Goal: Information Seeking & Learning: Learn about a topic

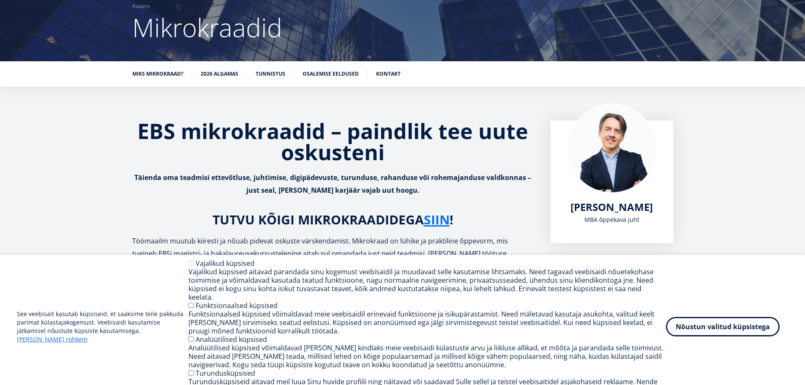
scroll to position [84, 0]
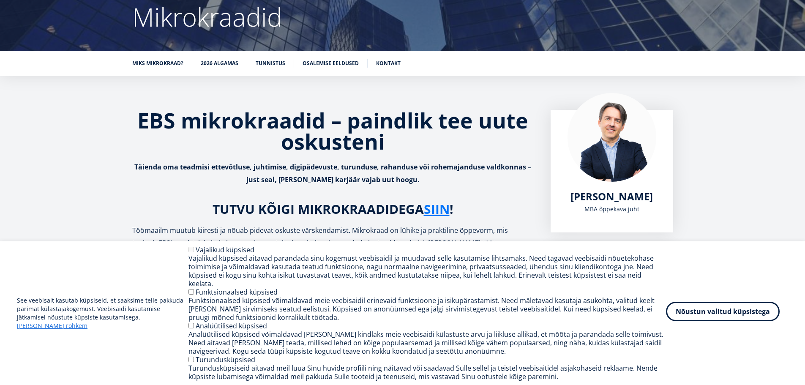
click at [717, 319] on button "Nõustun valitud küpsistega" at bounding box center [723, 311] width 114 height 19
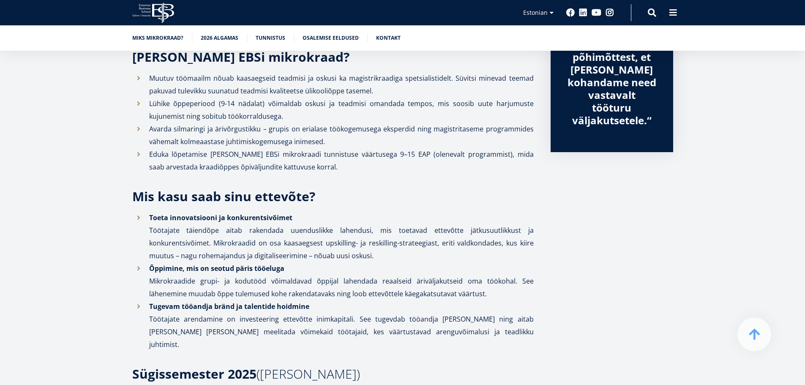
scroll to position [169, 0]
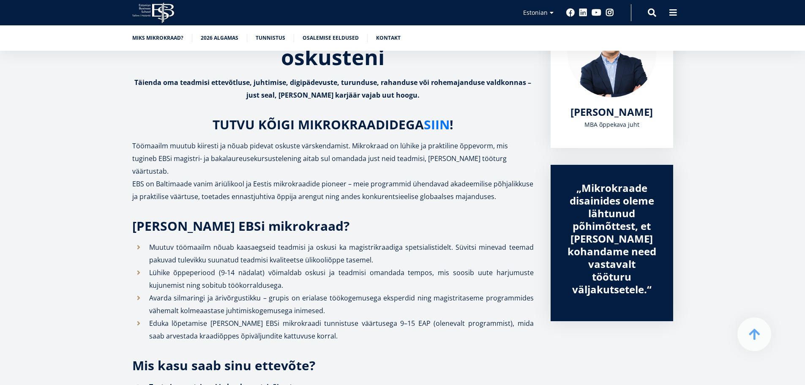
click at [433, 120] on link "SIIN" at bounding box center [437, 124] width 26 height 13
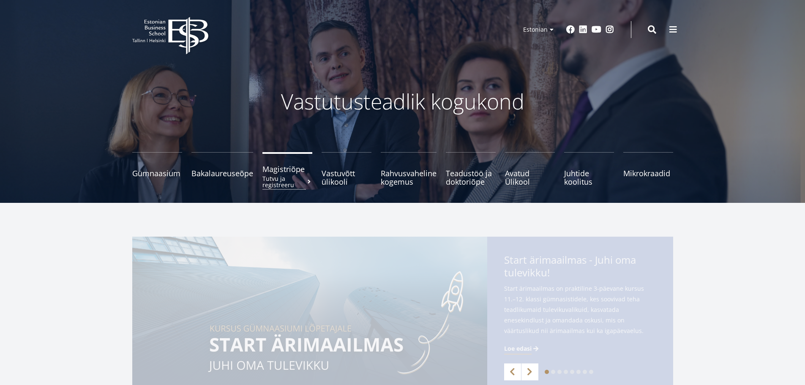
click at [297, 168] on span "Magistriõpe Tutvu ja registreeru" at bounding box center [287, 169] width 50 height 8
